Goal: Task Accomplishment & Management: Complete application form

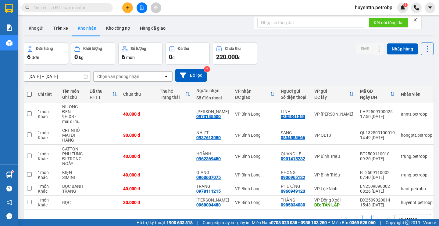
click at [38, 32] on button "Kho gửi" at bounding box center [36, 28] width 25 height 15
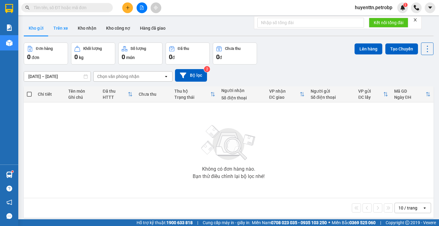
click at [61, 30] on button "Trên xe" at bounding box center [61, 28] width 24 height 15
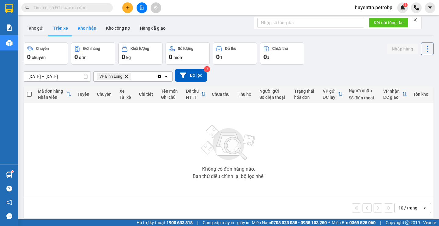
click at [96, 31] on button "Kho nhận" at bounding box center [87, 28] width 28 height 15
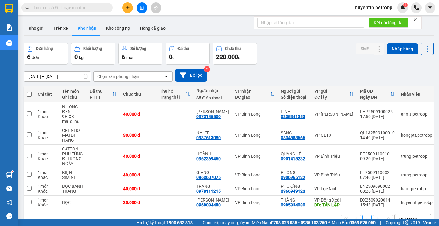
click at [56, 6] on input "text" at bounding box center [70, 7] width 72 height 7
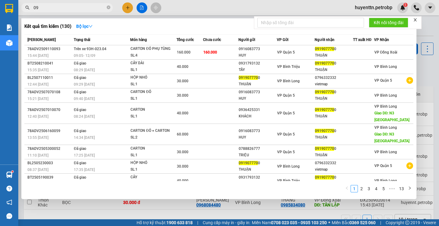
type input "0"
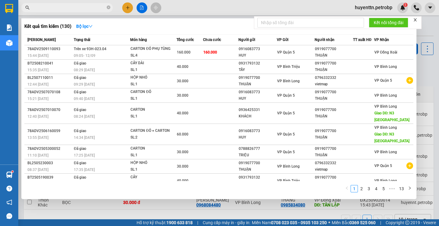
click at [198, 7] on div at bounding box center [219, 113] width 439 height 226
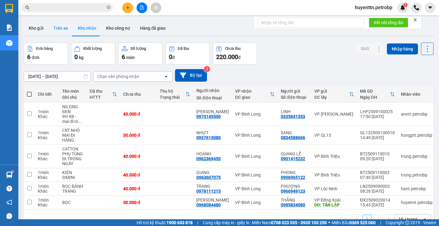
click at [56, 27] on button "Trên xe" at bounding box center [61, 28] width 24 height 15
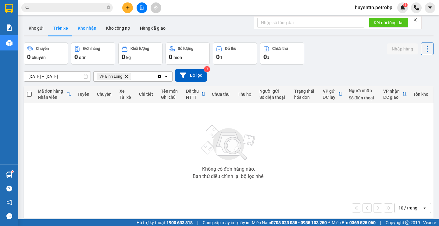
click at [87, 33] on button "Kho nhận" at bounding box center [87, 28] width 28 height 15
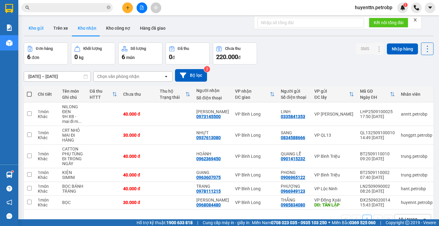
click at [40, 27] on button "Kho gửi" at bounding box center [36, 28] width 25 height 15
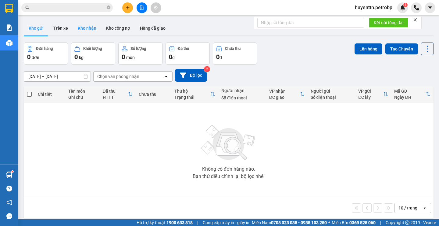
click at [74, 31] on button "Kho nhận" at bounding box center [87, 28] width 28 height 15
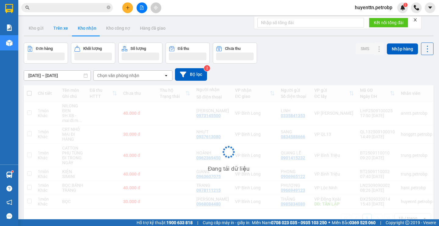
click at [60, 29] on button "Trên xe" at bounding box center [61, 28] width 24 height 15
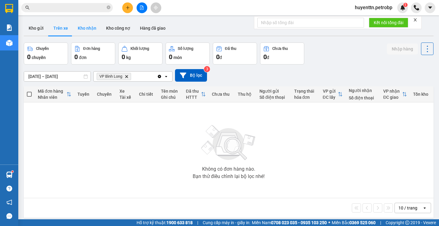
click at [85, 32] on button "Kho nhận" at bounding box center [87, 28] width 28 height 15
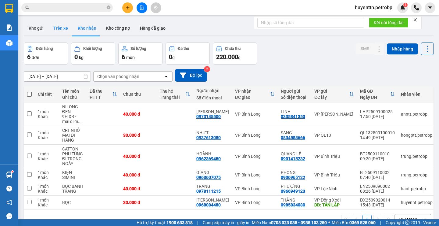
click at [58, 32] on button "Trên xe" at bounding box center [61, 28] width 24 height 15
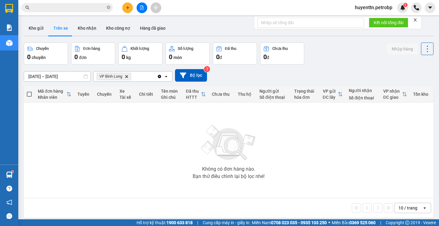
click at [20, 29] on main "ver 1.8.143 Kho gửi Trên xe Kho [PERSON_NAME] công nợ Hàng đã giao Chuyến 0 chu…" at bounding box center [219, 109] width 439 height 219
click at [31, 29] on button "Kho gửi" at bounding box center [36, 28] width 25 height 15
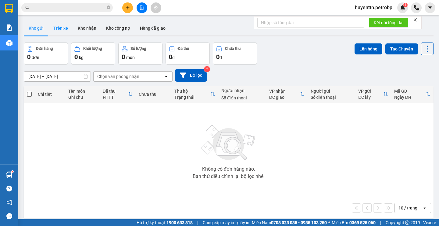
click at [67, 31] on button "Trên xe" at bounding box center [61, 28] width 24 height 15
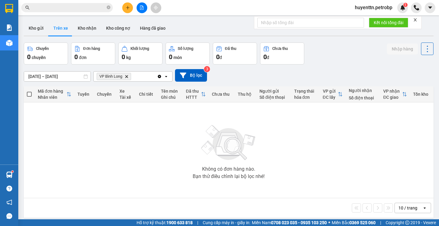
click at [64, 28] on button "Trên xe" at bounding box center [61, 28] width 24 height 15
click at [89, 29] on button "Kho nhận" at bounding box center [87, 28] width 28 height 15
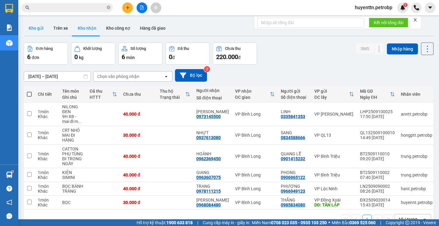
click at [40, 32] on button "Kho gửi" at bounding box center [36, 28] width 25 height 15
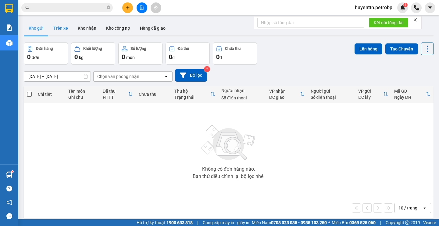
click at [63, 31] on button "Trên xe" at bounding box center [61, 28] width 24 height 15
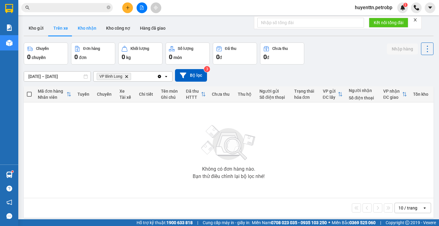
click at [92, 30] on button "Kho nhận" at bounding box center [87, 28] width 28 height 15
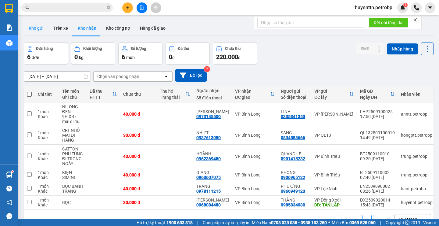
click at [35, 31] on button "Kho gửi" at bounding box center [36, 28] width 25 height 15
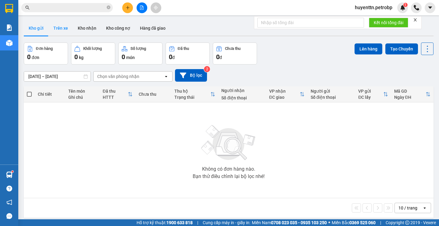
click at [62, 30] on button "Trên xe" at bounding box center [61, 28] width 24 height 15
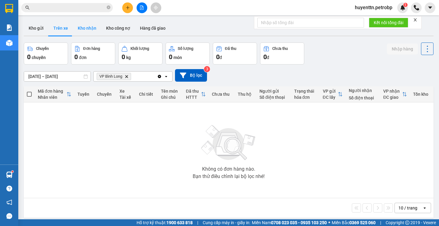
click at [88, 23] on button "Kho nhận" at bounding box center [87, 28] width 28 height 15
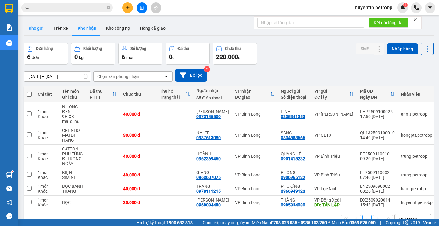
click at [28, 32] on button "Kho gửi" at bounding box center [36, 28] width 25 height 15
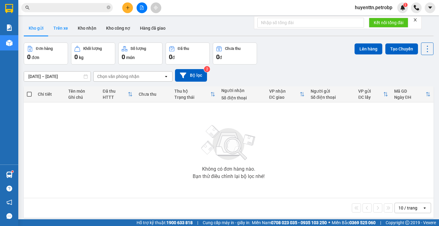
click at [59, 28] on button "Trên xe" at bounding box center [61, 28] width 24 height 15
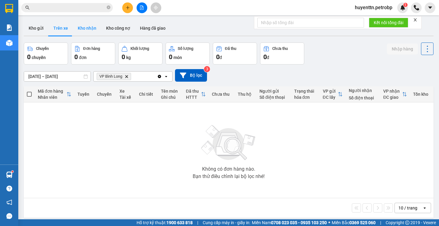
click at [83, 27] on button "Kho nhận" at bounding box center [87, 28] width 28 height 15
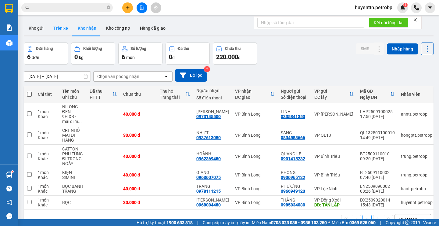
click at [52, 28] on button "Trên xe" at bounding box center [61, 28] width 24 height 15
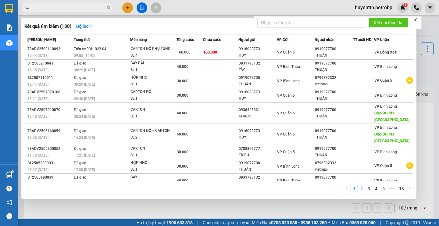
click at [58, 6] on input "text" at bounding box center [70, 7] width 72 height 7
paste input "0834.754.004"
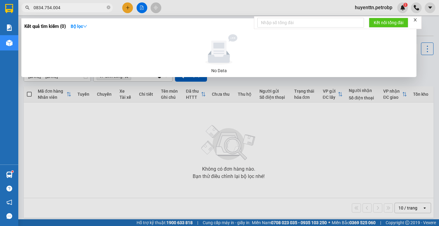
click at [114, 114] on div at bounding box center [219, 113] width 439 height 226
click at [68, 11] on input "0834.754.004" at bounding box center [70, 7] width 72 height 7
type input "0"
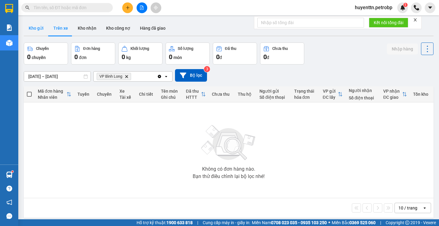
click at [37, 31] on button "Kho gửi" at bounding box center [36, 28] width 25 height 15
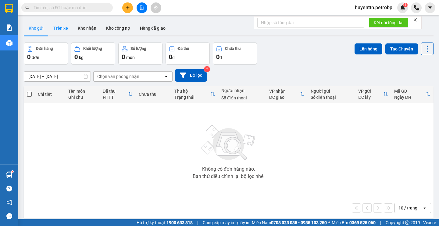
click at [58, 31] on button "Trên xe" at bounding box center [61, 28] width 24 height 15
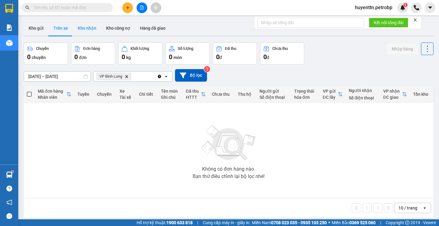
click at [79, 33] on button "Kho nhận" at bounding box center [87, 28] width 28 height 15
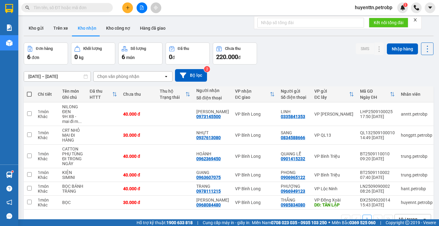
scroll to position [28, 0]
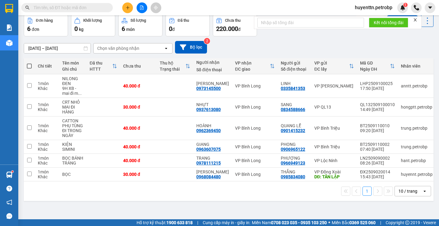
click at [74, 7] on input "text" at bounding box center [70, 7] width 72 height 7
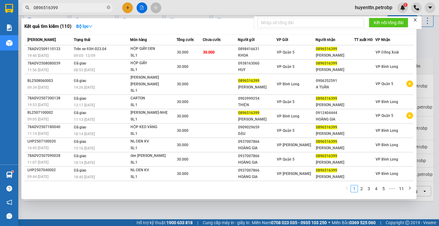
type input "0896516399"
click at [207, 6] on div at bounding box center [219, 113] width 439 height 226
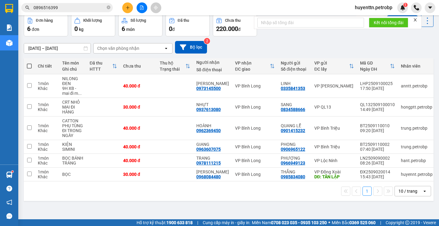
scroll to position [0, 0]
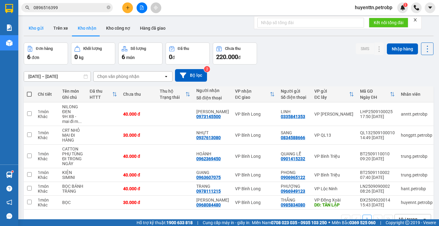
click at [42, 31] on button "Kho gửi" at bounding box center [36, 28] width 25 height 15
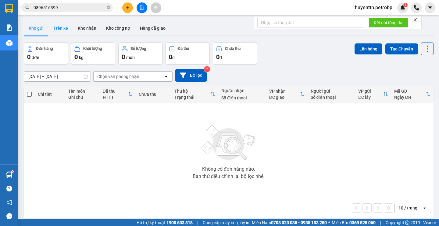
click at [49, 27] on button "Trên xe" at bounding box center [61, 28] width 24 height 15
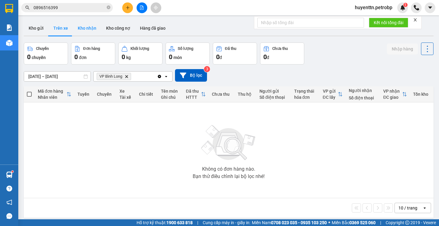
click at [92, 30] on button "Kho nhận" at bounding box center [87, 28] width 28 height 15
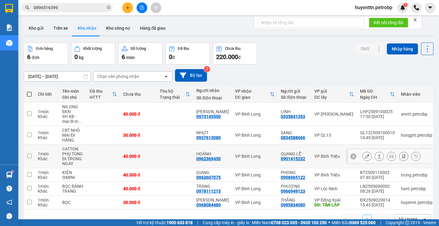
scroll to position [28, 0]
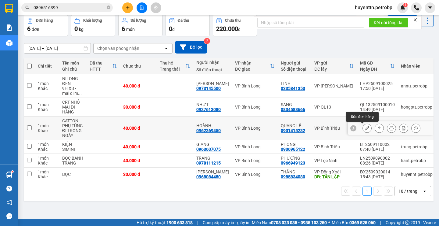
click at [365, 129] on icon at bounding box center [367, 128] width 4 height 4
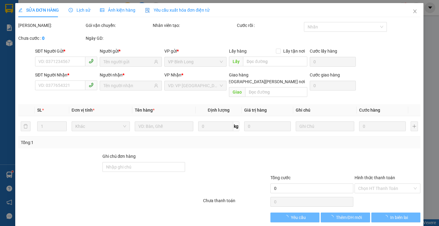
type input "0901415232"
type input "QUANG LỄ"
type input "0962369450"
type input "HOÀNH"
type input "40.000"
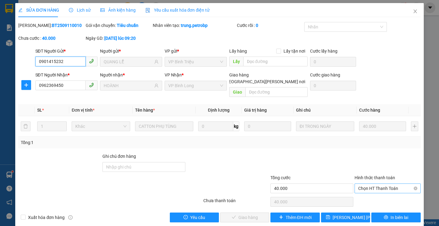
click at [370, 183] on span "Chọn HT Thanh Toán" at bounding box center [388, 187] width 59 height 9
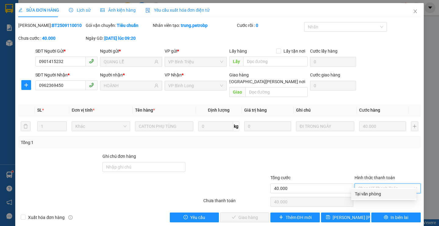
click at [367, 189] on div "Tại văn phòng" at bounding box center [384, 194] width 65 height 10
type input "0"
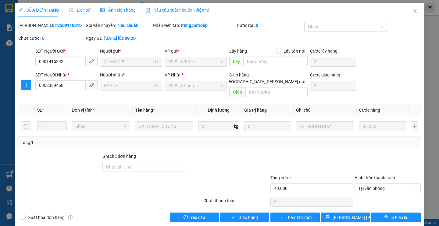
click at [249, 204] on div "Total Paid Fee 0 Total UnPaid Fee 40.000 Cash Collection Total Fee Mã ĐH: BT250…" at bounding box center [219, 122] width 403 height 200
click at [235, 212] on button "Giao hàng" at bounding box center [244, 217] width 49 height 10
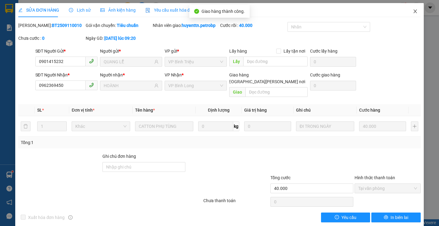
click at [414, 11] on icon "close" at bounding box center [415, 11] width 3 height 4
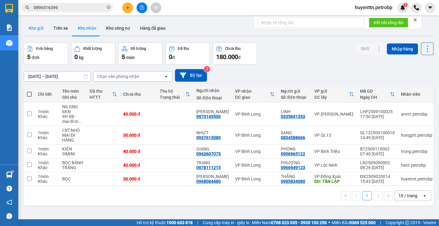
click at [34, 31] on button "Kho gửi" at bounding box center [36, 28] width 25 height 15
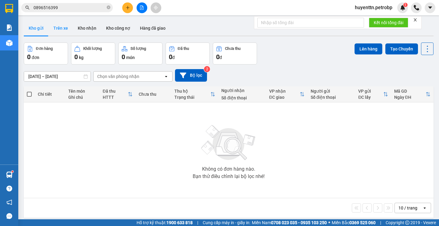
click at [56, 28] on button "Trên xe" at bounding box center [61, 28] width 24 height 15
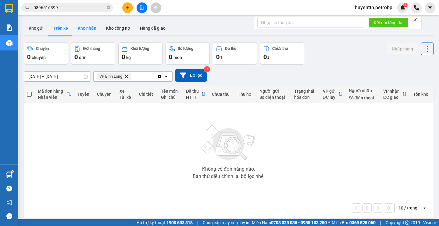
click at [77, 31] on button "Kho nhận" at bounding box center [87, 28] width 28 height 15
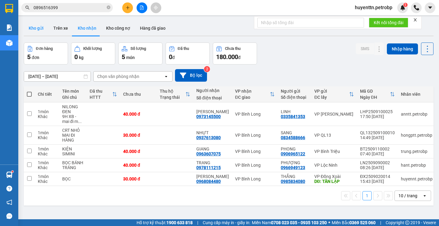
click at [34, 27] on button "Kho gửi" at bounding box center [36, 28] width 25 height 15
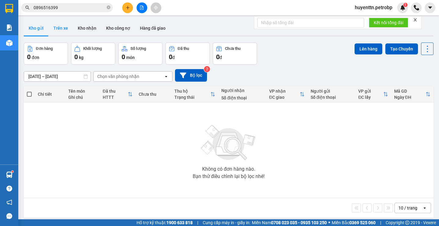
click at [61, 33] on button "Trên xe" at bounding box center [61, 28] width 24 height 15
